Goal: Task Accomplishment & Management: Manage account settings

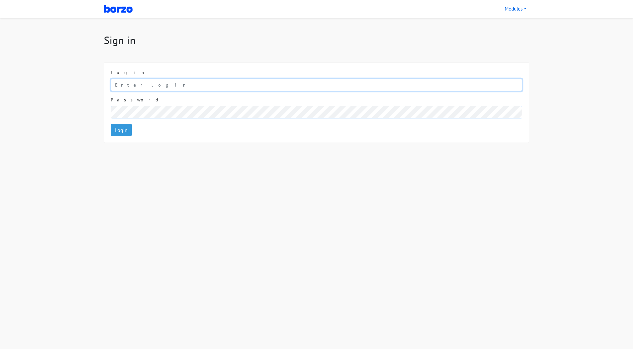
click at [172, 86] on input "email" at bounding box center [316, 85] width 411 height 13
click at [176, 84] on input "email" at bounding box center [316, 85] width 411 height 13
type input "[EMAIL_ADDRESS][PERSON_NAME][DOMAIN_NAME]"
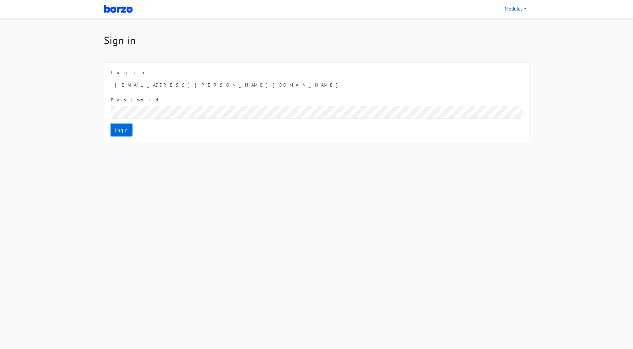
click at [119, 133] on link "Login" at bounding box center [121, 130] width 21 height 13
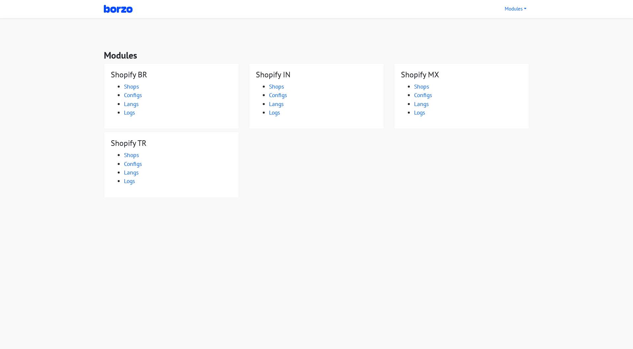
drag, startPoint x: 302, startPoint y: 61, endPoint x: 323, endPoint y: 164, distance: 105.3
click at [323, 164] on div "Modules Shopify BR Shops Configs" at bounding box center [316, 129] width 435 height 159
click at [323, 164] on div "Shopify BR Shops Configs Langs" at bounding box center [316, 131] width 435 height 137
drag, startPoint x: 321, startPoint y: 210, endPoint x: 78, endPoint y: 42, distance: 295.3
click at [78, 42] on body "Orders Modules Shopify BR Shopify IN Shopify MX Shopify TR Modules" at bounding box center [316, 104] width 633 height 209
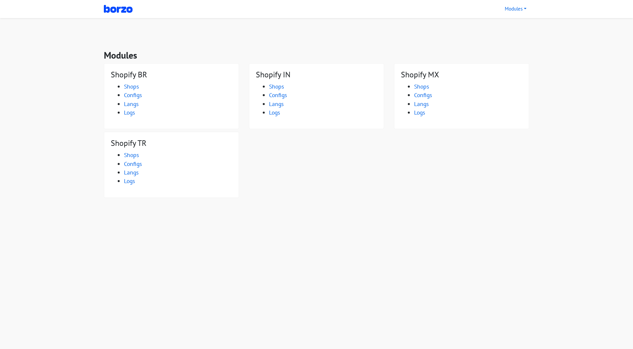
drag, startPoint x: 60, startPoint y: 49, endPoint x: 68, endPoint y: 43, distance: 10.0
click at [60, 49] on body "Orders Modules Shopify BR Shopify IN Shopify MX Shopify TR Modules" at bounding box center [316, 104] width 633 height 209
drag, startPoint x: 293, startPoint y: 157, endPoint x: 445, endPoint y: 230, distance: 168.2
click at [425, 224] on html "Orders Modules Shopify BR Shopify IN Shopify MX Shopify TR Modules" at bounding box center [316, 112] width 633 height 224
click at [445, 224] on html "Orders Modules Shopify BR Shopify IN Shopify MX Shopify TR Modules" at bounding box center [316, 112] width 633 height 224
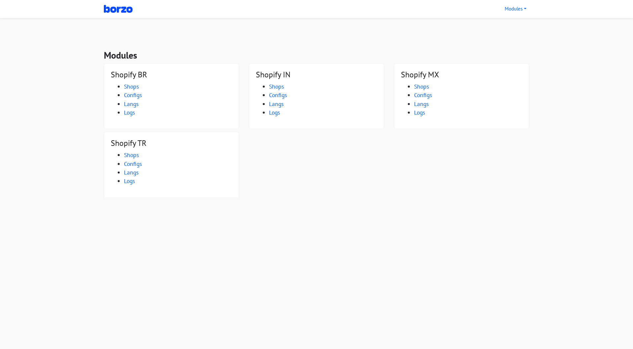
drag, startPoint x: 499, startPoint y: 225, endPoint x: 122, endPoint y: 31, distance: 424.0
click at [122, 31] on html "Orders Modules Shopify BR Shopify IN Shopify MX Shopify TR Modules" at bounding box center [316, 112] width 633 height 224
click at [464, 69] on div "Shopify MX Shops Configs Langs" at bounding box center [461, 96] width 134 height 65
